Goal: Check status

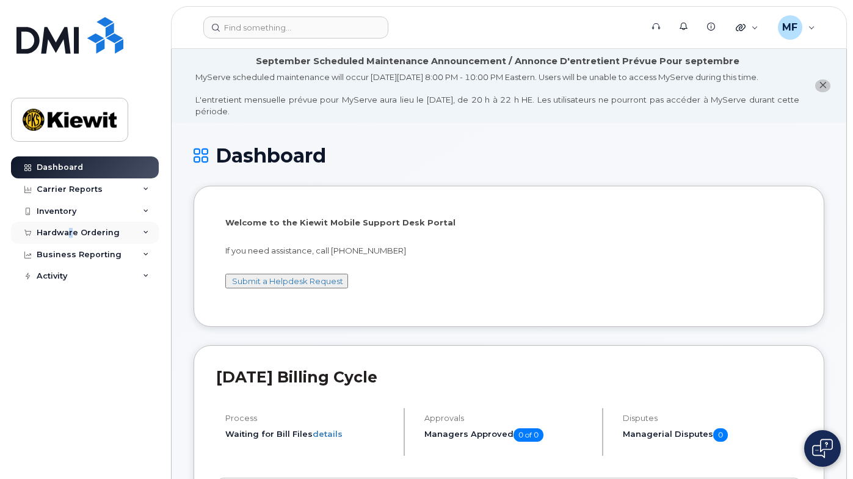
click at [71, 227] on div "Hardware Ordering" at bounding box center [85, 233] width 148 height 22
click at [64, 275] on div "Orders" at bounding box center [57, 278] width 30 height 11
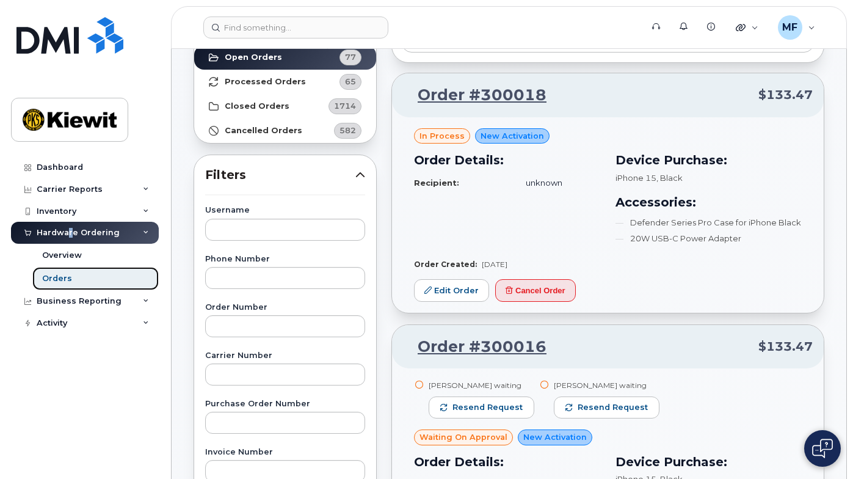
scroll to position [60, 0]
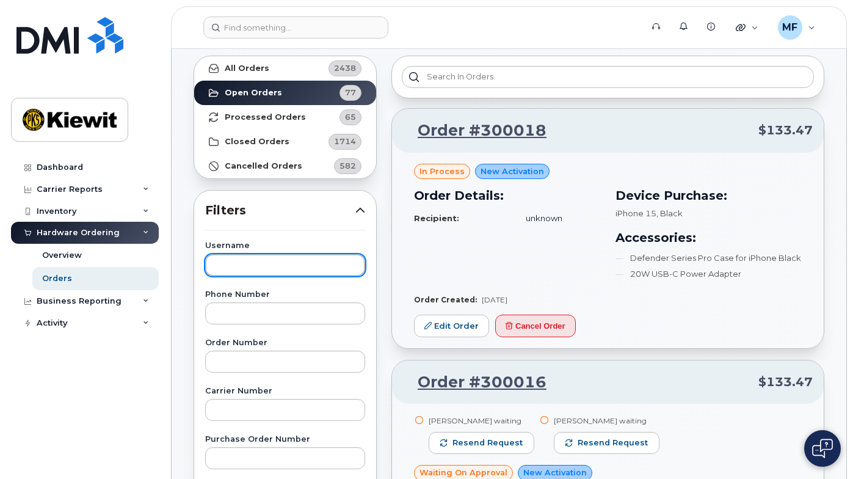
click at [244, 264] on input "text" at bounding box center [285, 265] width 160 height 22
type input "kade.[PERSON_NAME]"
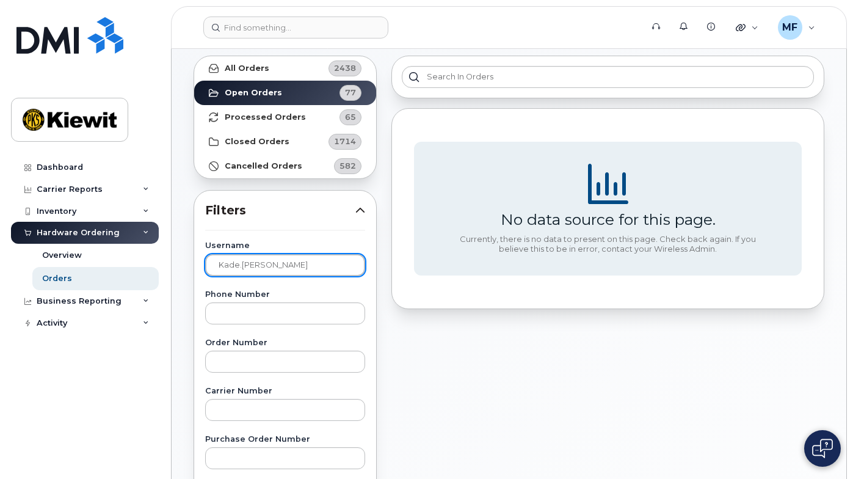
drag, startPoint x: 282, startPoint y: 266, endPoint x: 197, endPoint y: 257, distance: 85.3
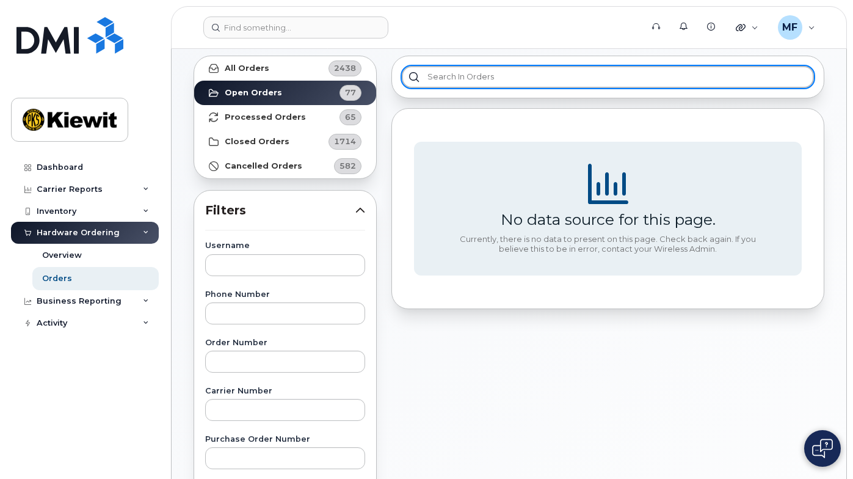
click at [466, 78] on input "text" at bounding box center [608, 77] width 412 height 22
type input "kade"
drag, startPoint x: 454, startPoint y: 78, endPoint x: 420, endPoint y: 77, distance: 33.6
click at [420, 77] on input "kade" at bounding box center [608, 77] width 412 height 22
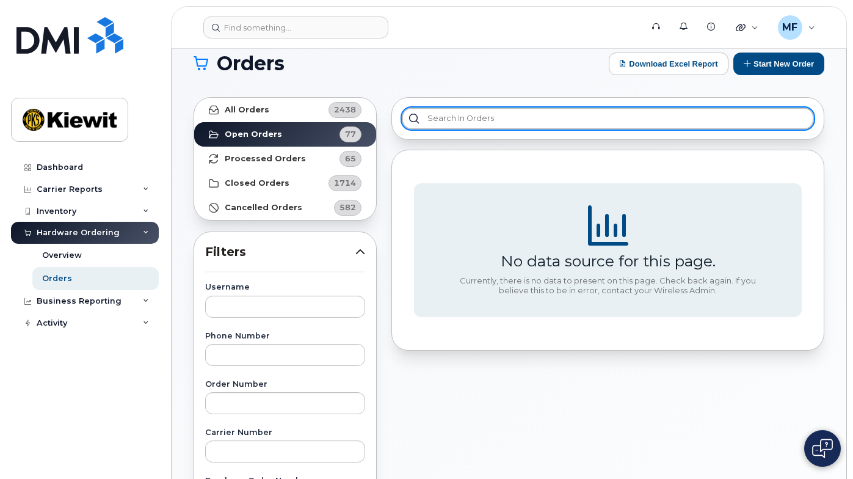
scroll to position [0, 0]
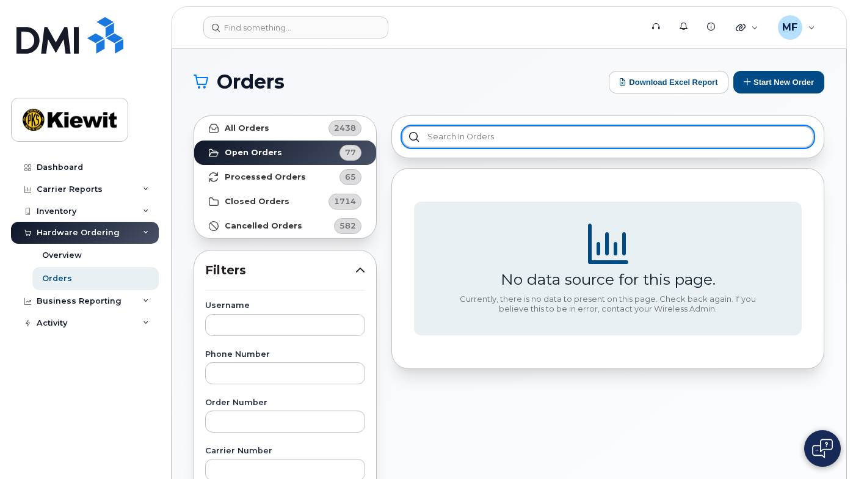
click at [521, 140] on input "text" at bounding box center [608, 137] width 412 height 22
type input "cs0785674"
drag, startPoint x: 480, startPoint y: 132, endPoint x: 410, endPoint y: 133, distance: 70.8
click at [410, 133] on input "cs0785674" at bounding box center [608, 137] width 412 height 22
click at [538, 135] on input "cs0785674" at bounding box center [608, 137] width 412 height 22
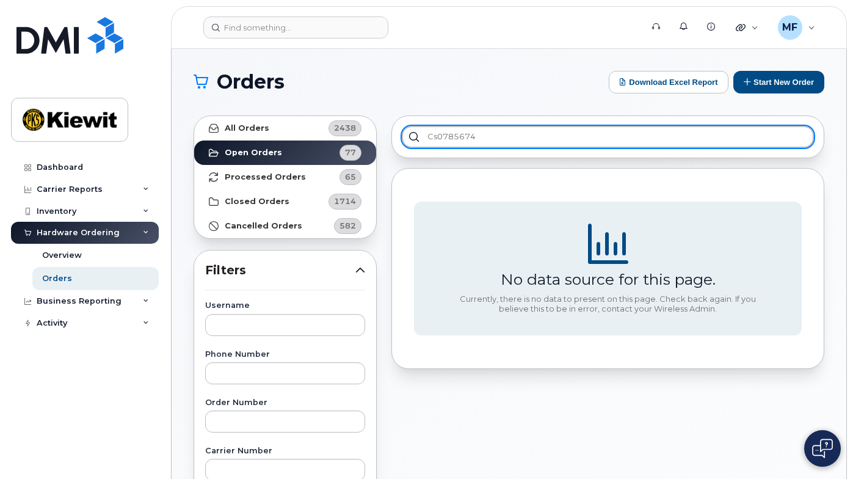
drag, startPoint x: 482, startPoint y: 135, endPoint x: 423, endPoint y: 133, distance: 58.6
click at [423, 133] on input "cs0785674" at bounding box center [608, 137] width 412 height 22
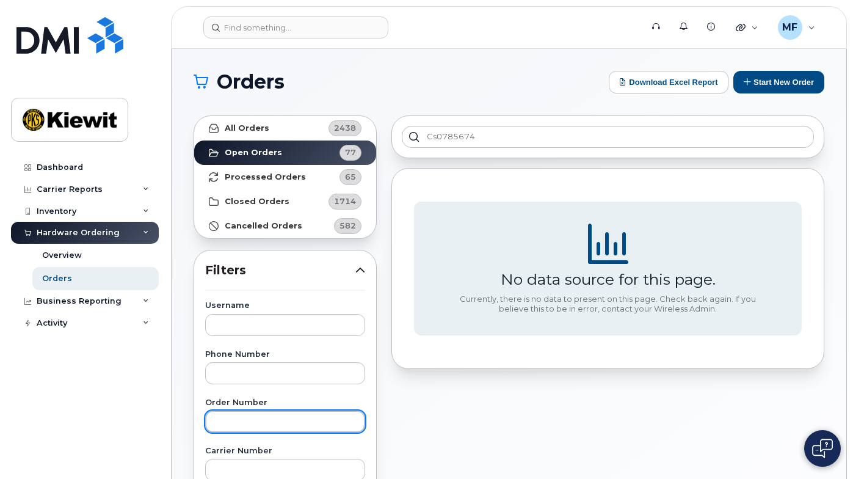
paste input "cs0785674"
type input "cs0785674"
drag, startPoint x: 270, startPoint y: 424, endPoint x: 158, endPoint y: 410, distance: 112.5
